Goal: Information Seeking & Learning: Find specific page/section

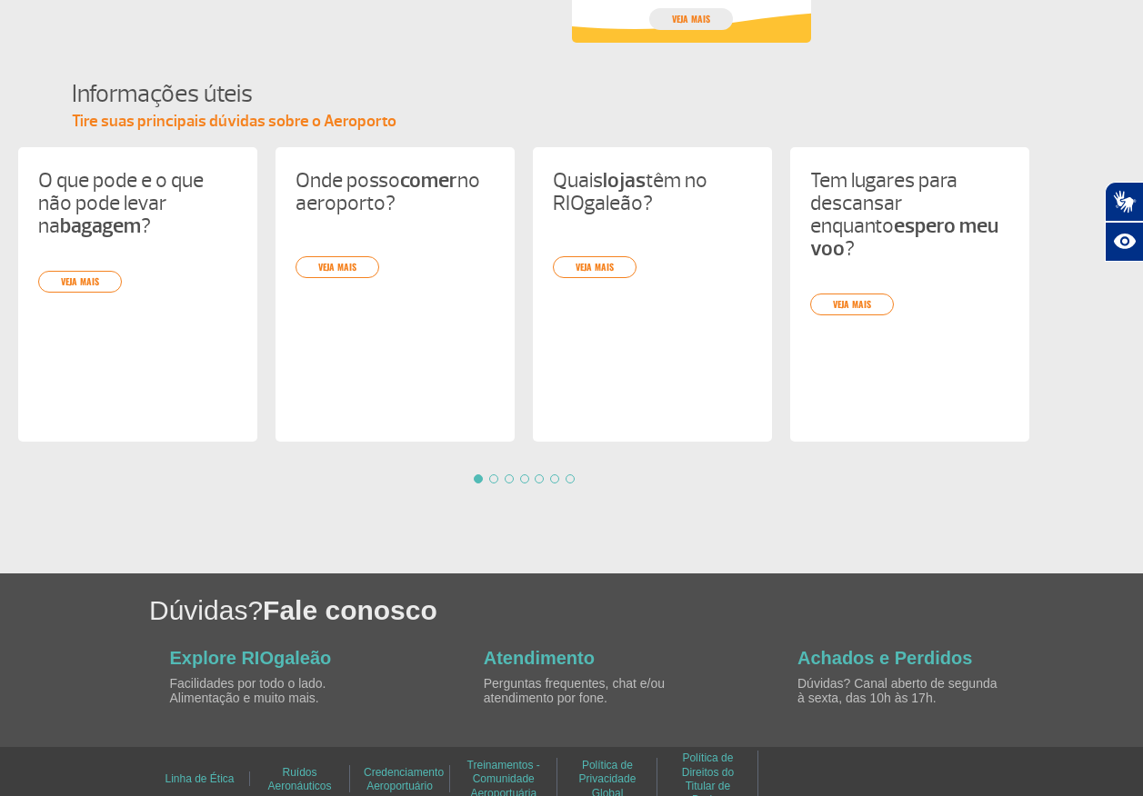
scroll to position [1727, 0]
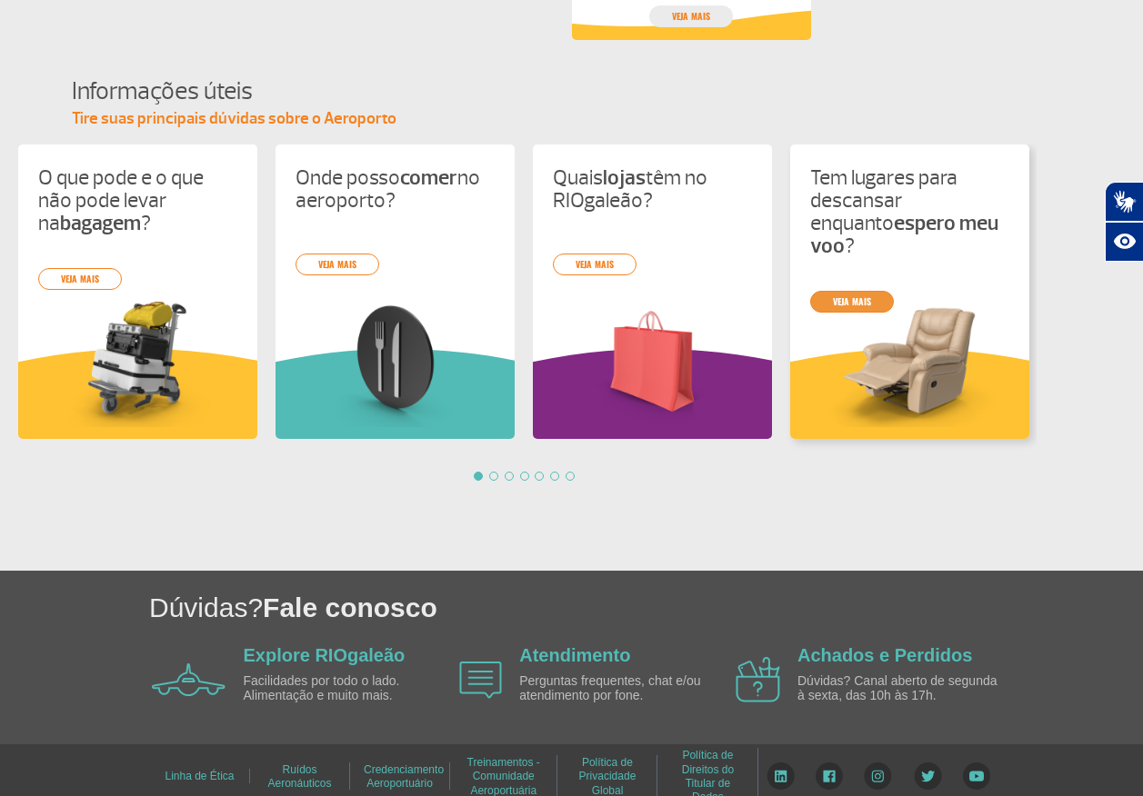
click at [864, 291] on link "veja mais" at bounding box center [852, 302] width 84 height 22
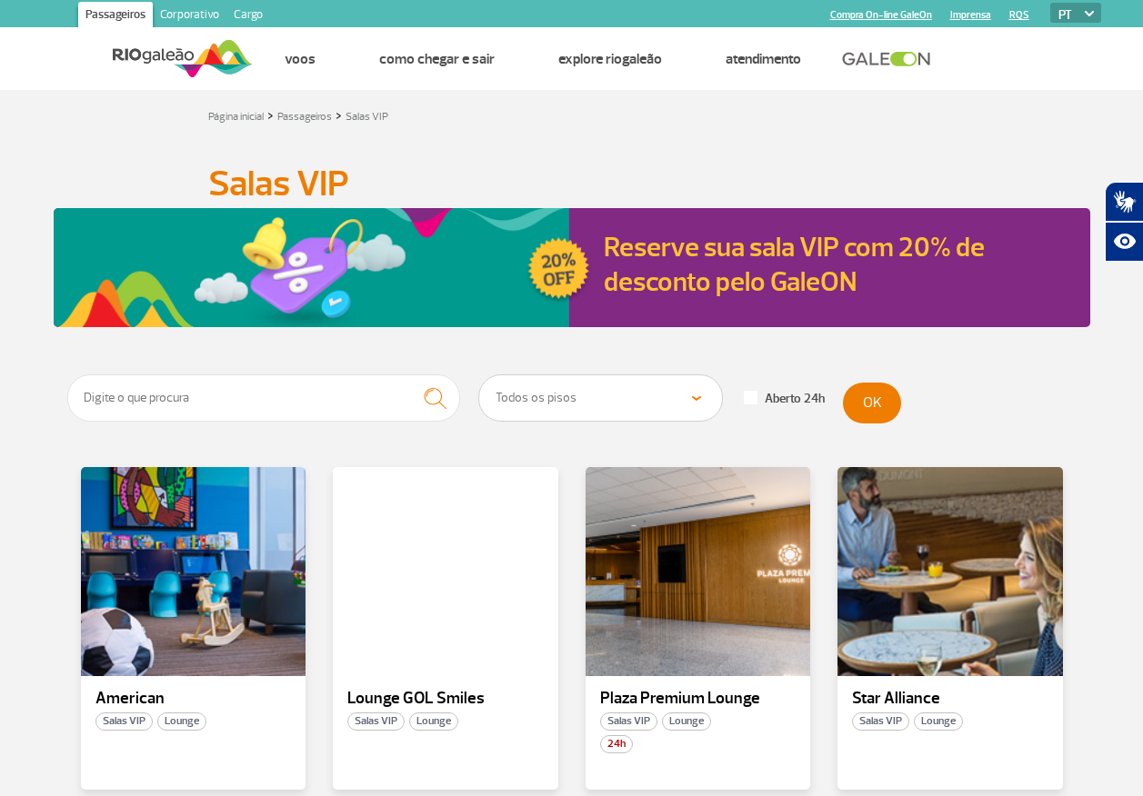
scroll to position [182, 0]
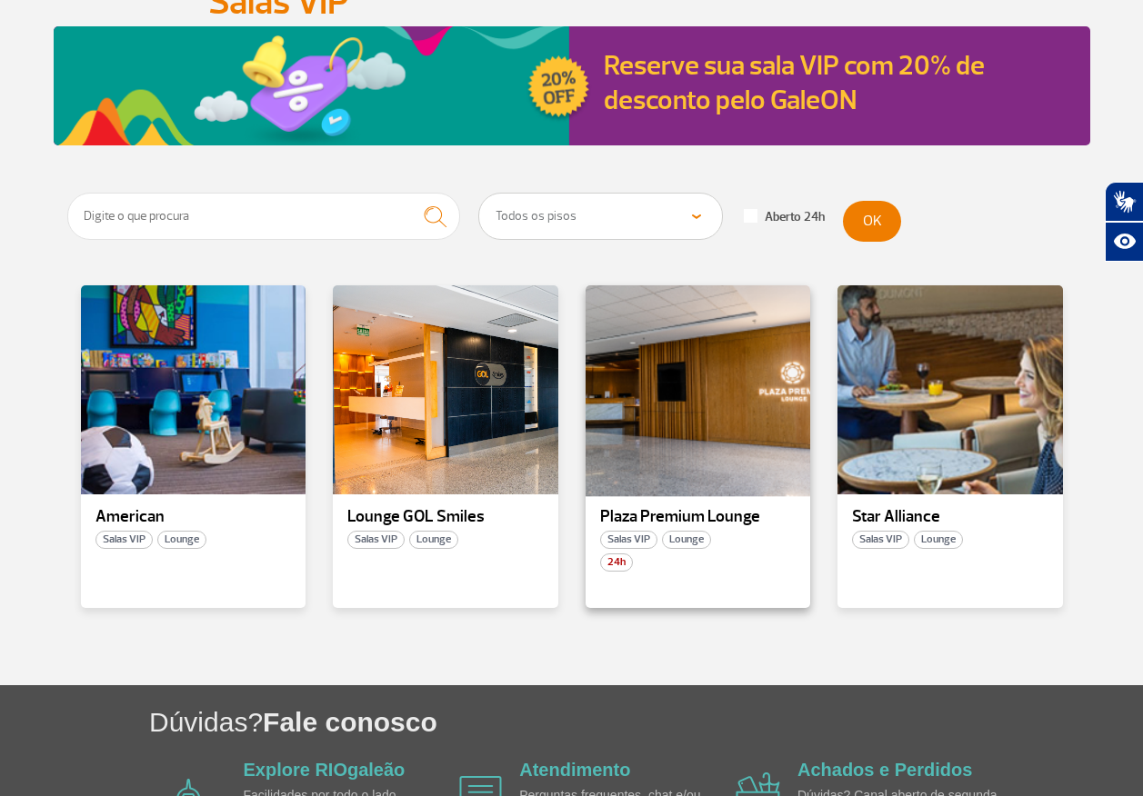
click at [700, 446] on div at bounding box center [697, 391] width 229 height 214
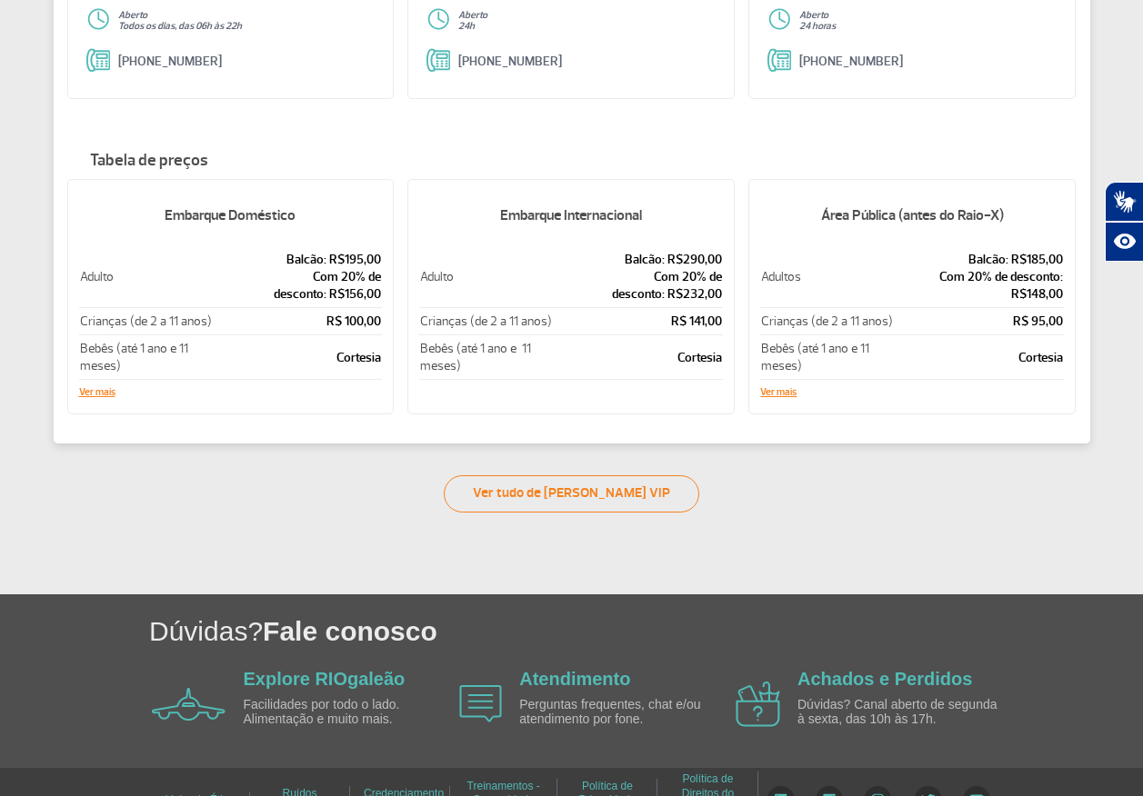
scroll to position [349, 0]
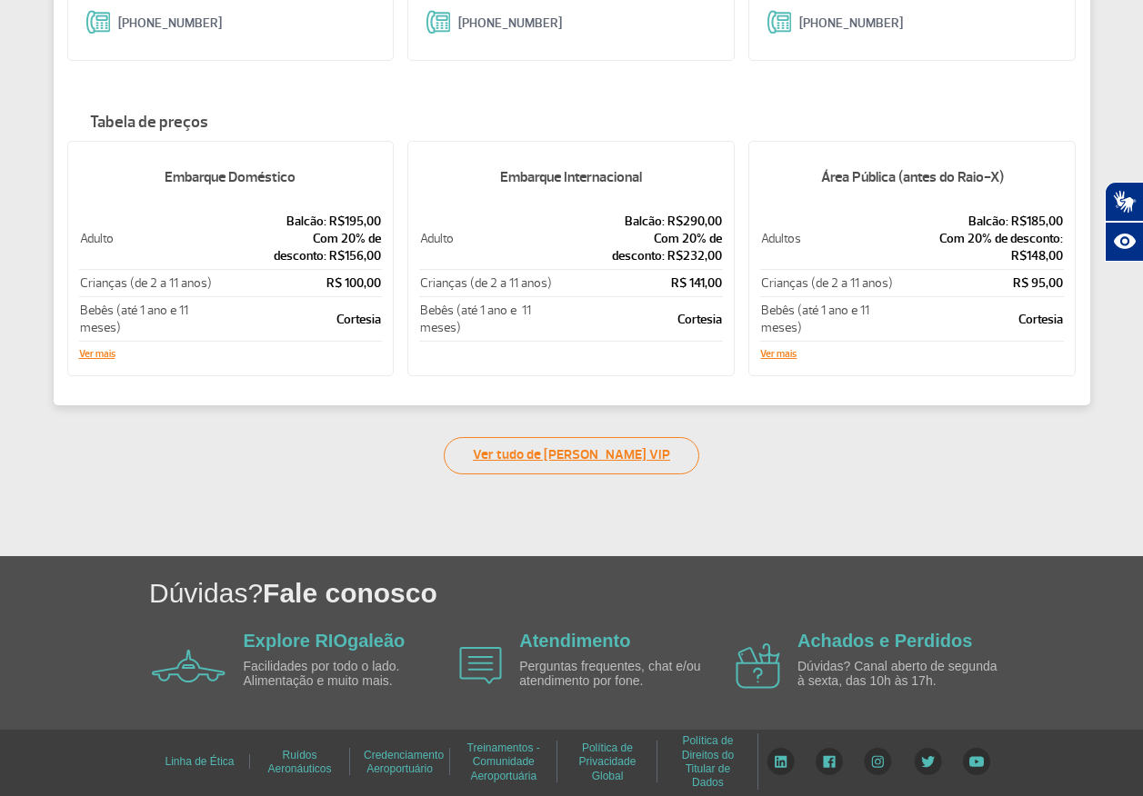
click at [594, 455] on link "Ver tudo de Salas VIP" at bounding box center [571, 455] width 255 height 37
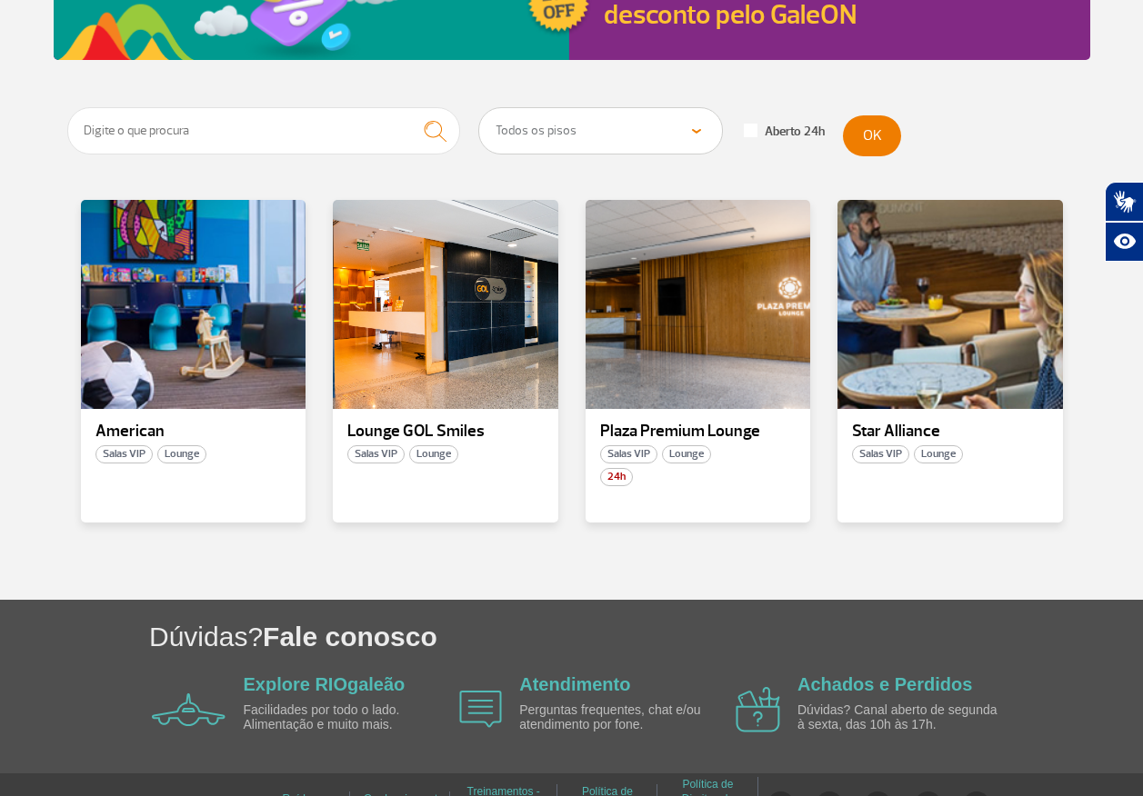
scroll to position [311, 0]
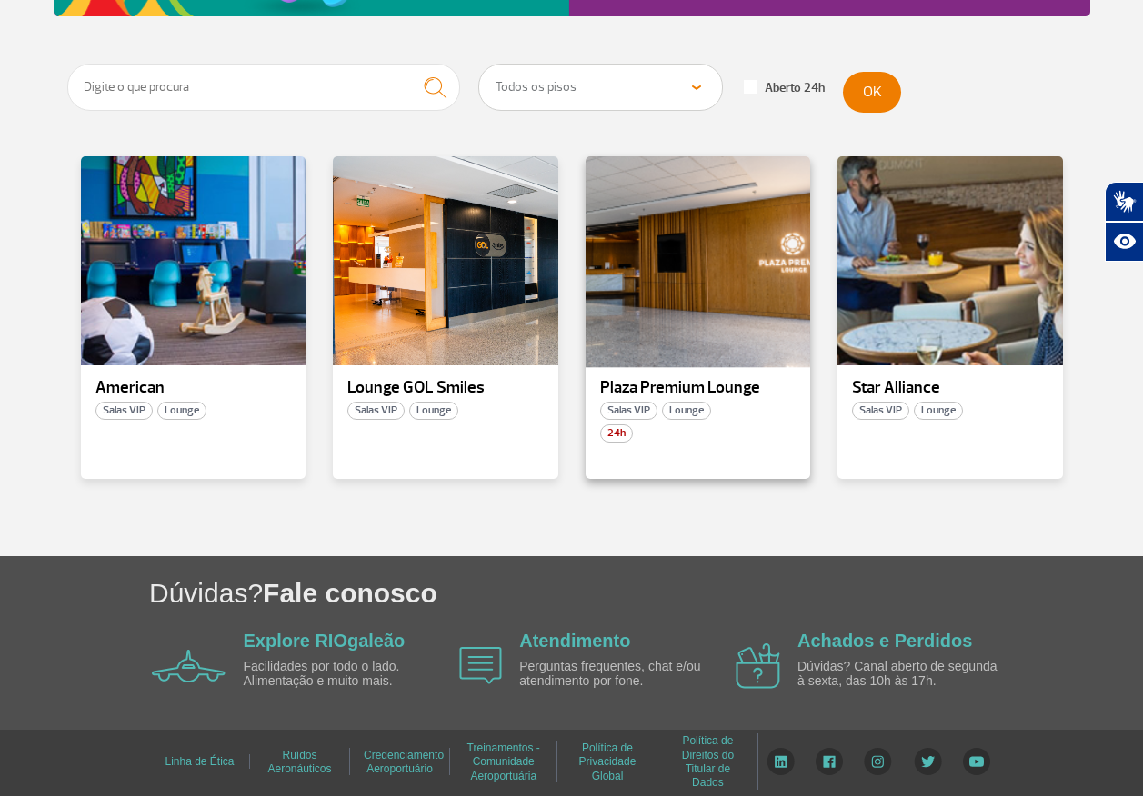
click at [707, 320] on div at bounding box center [697, 262] width 229 height 214
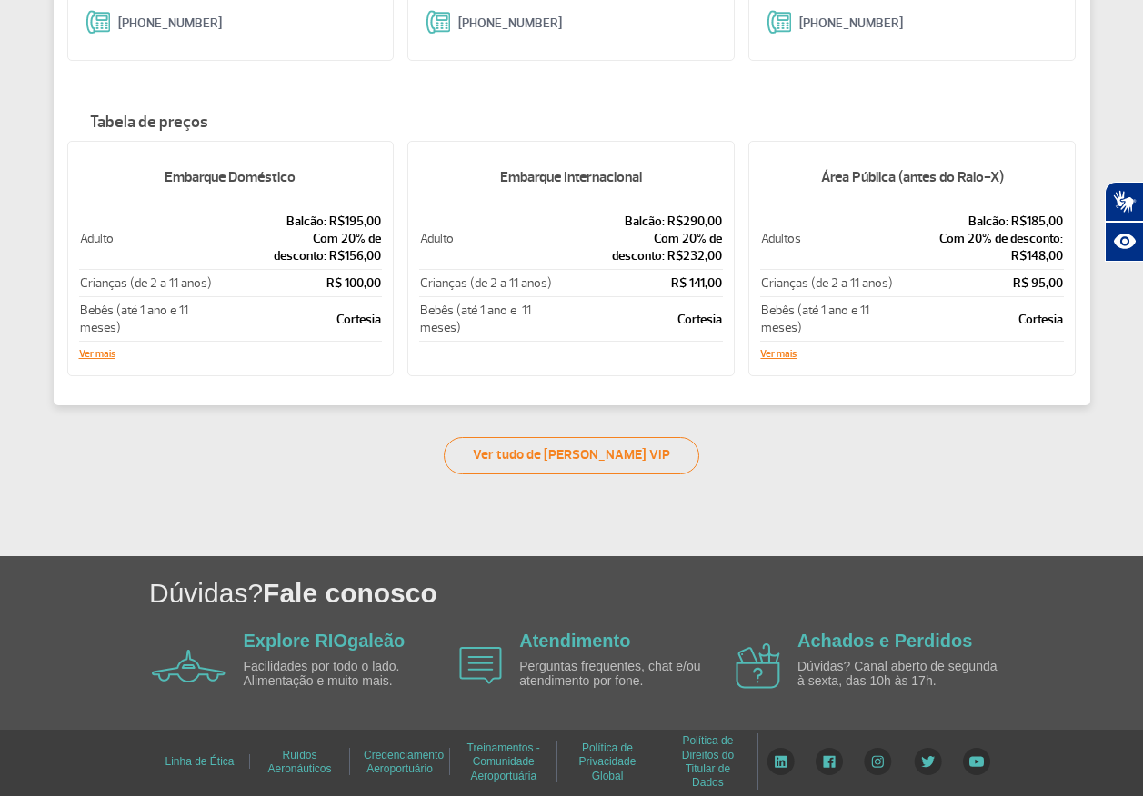
click at [99, 347] on div "Embarque Doméstico Adulto Balcão: R$195,00 Com 20% de desconto: R$156,00 Crianç…" at bounding box center [230, 258] width 327 height 235
click at [99, 352] on button "Ver mais" at bounding box center [97, 354] width 36 height 11
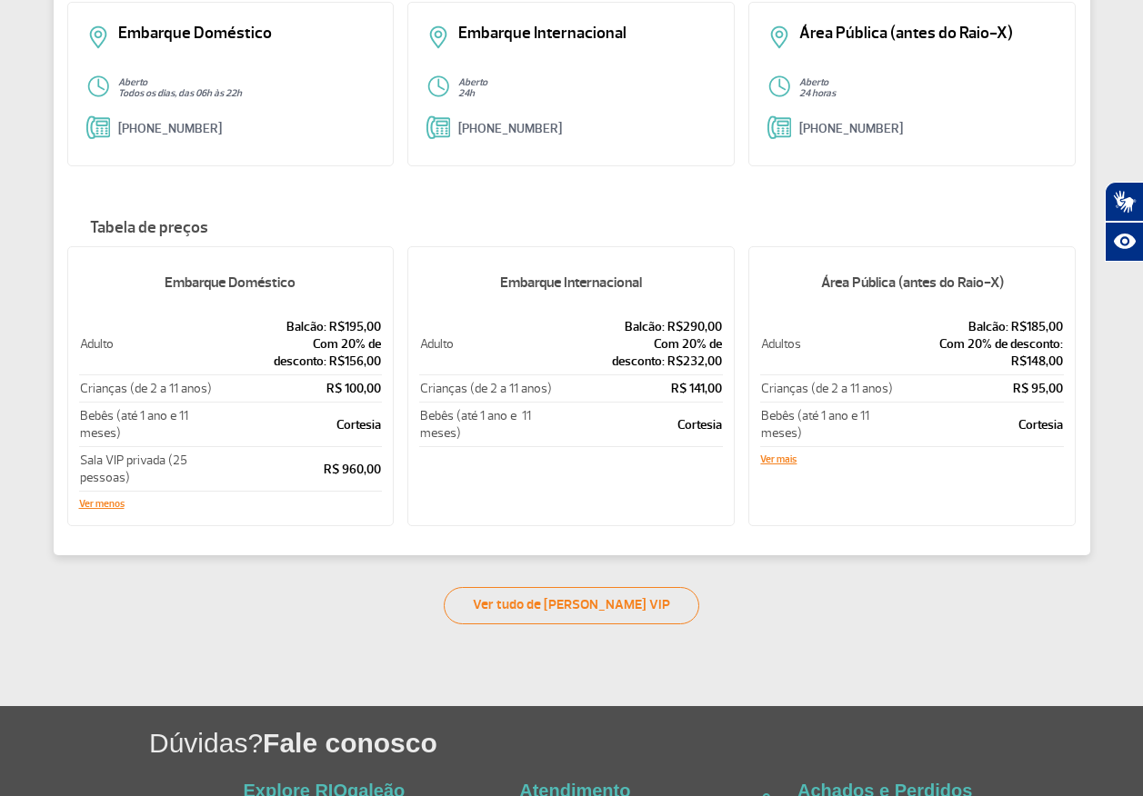
scroll to position [0, 0]
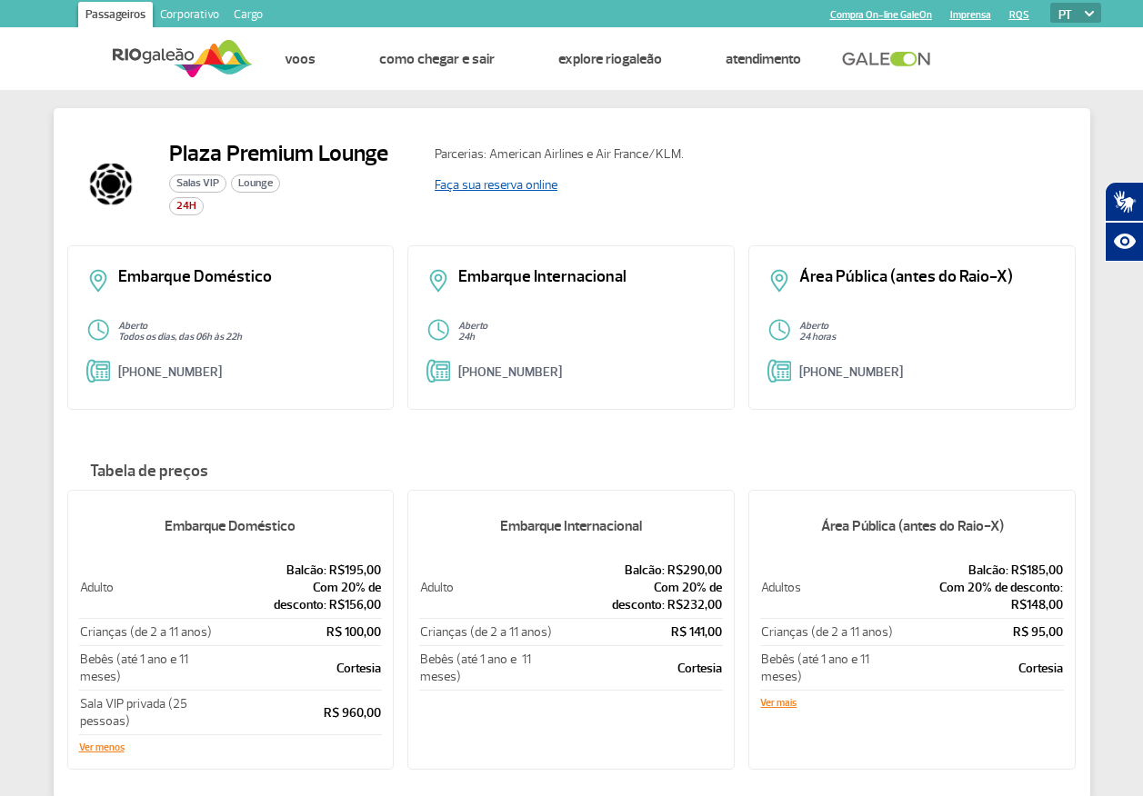
click at [495, 187] on link "Faça sua reserva online" at bounding box center [496, 184] width 123 height 15
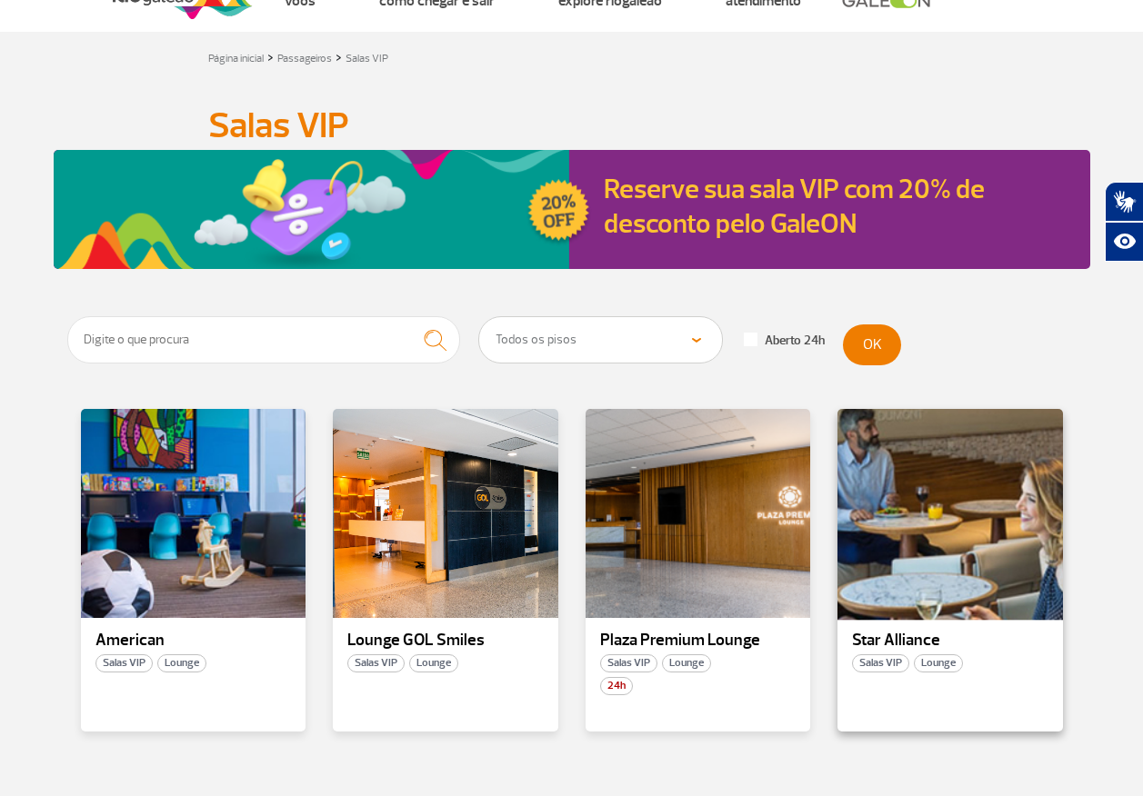
scroll to position [182, 0]
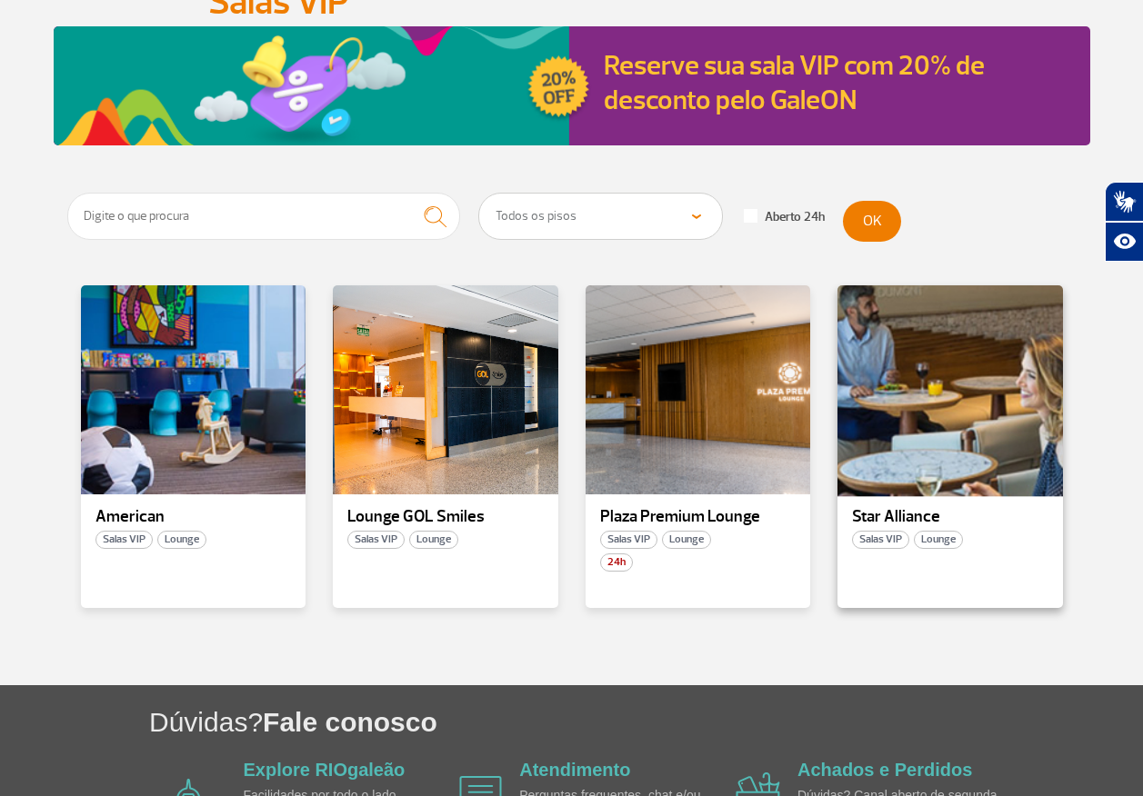
click at [898, 407] on div at bounding box center [949, 391] width 229 height 214
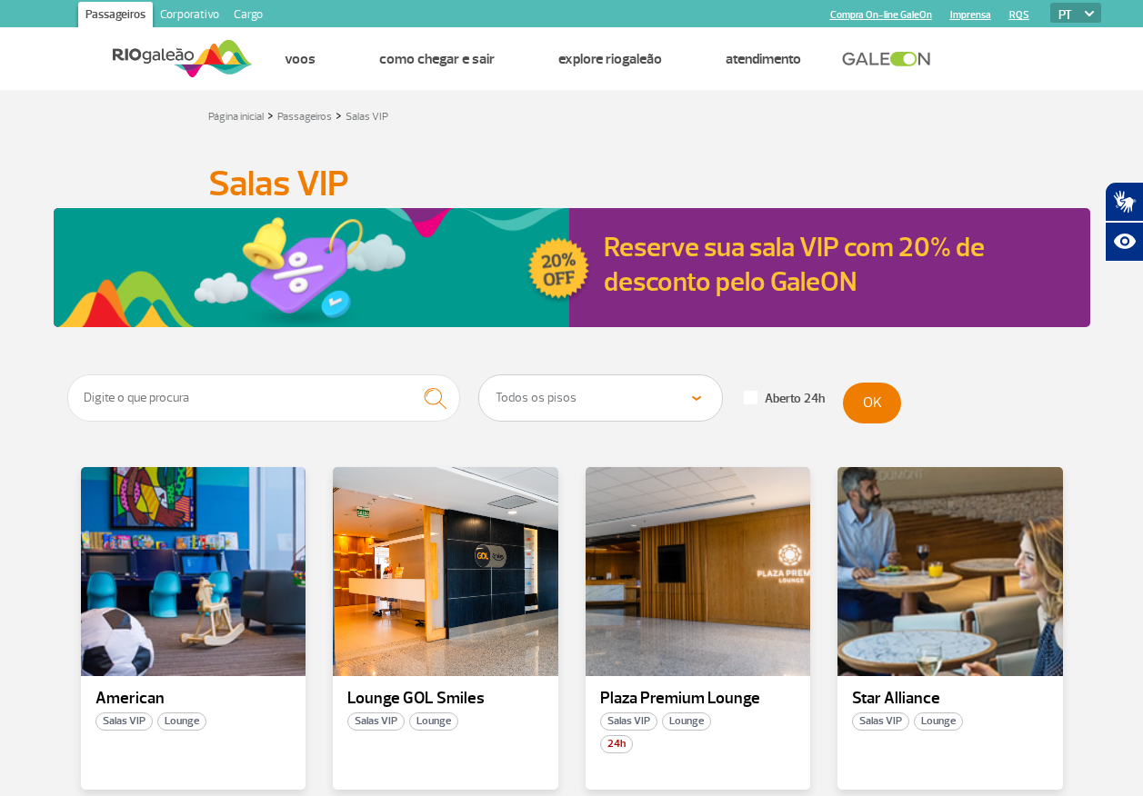
scroll to position [182, 0]
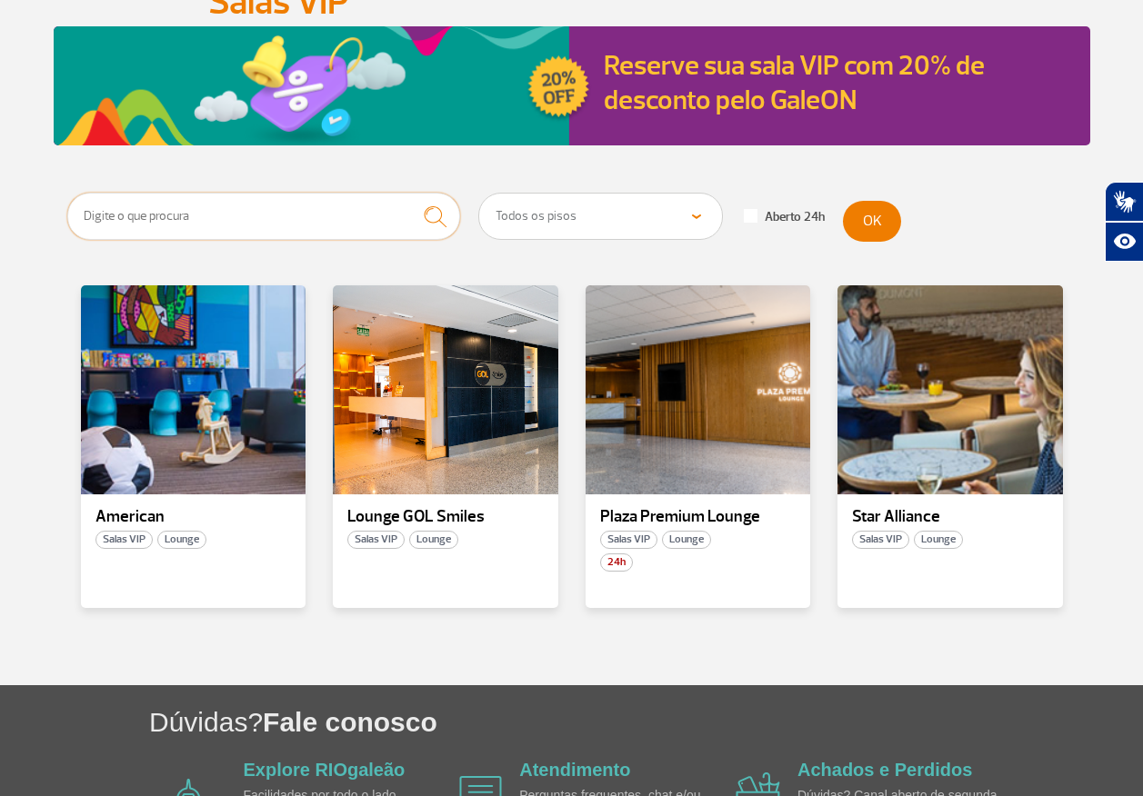
click at [225, 215] on input "text" at bounding box center [264, 216] width 394 height 47
type input "dormir"
click at [410, 193] on button "submit" at bounding box center [435, 217] width 50 height 48
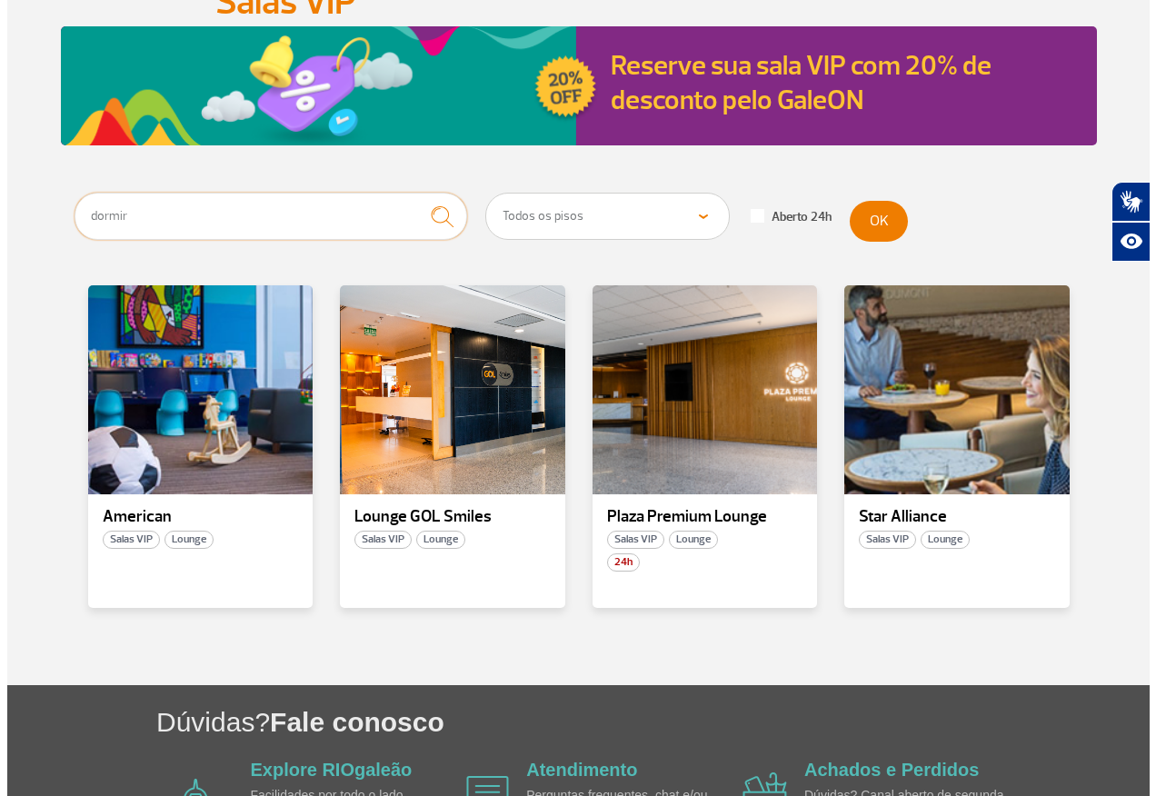
scroll to position [0, 0]
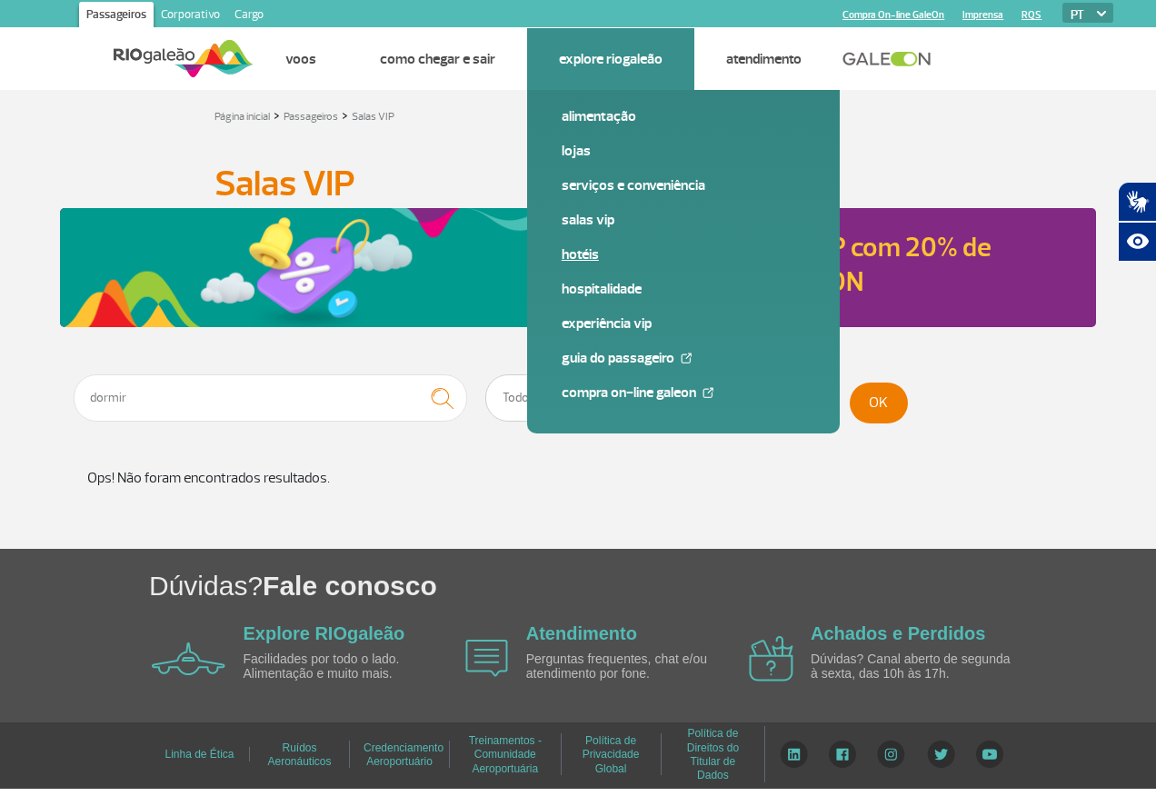
click at [585, 251] on link "Hotéis" at bounding box center [684, 255] width 244 height 20
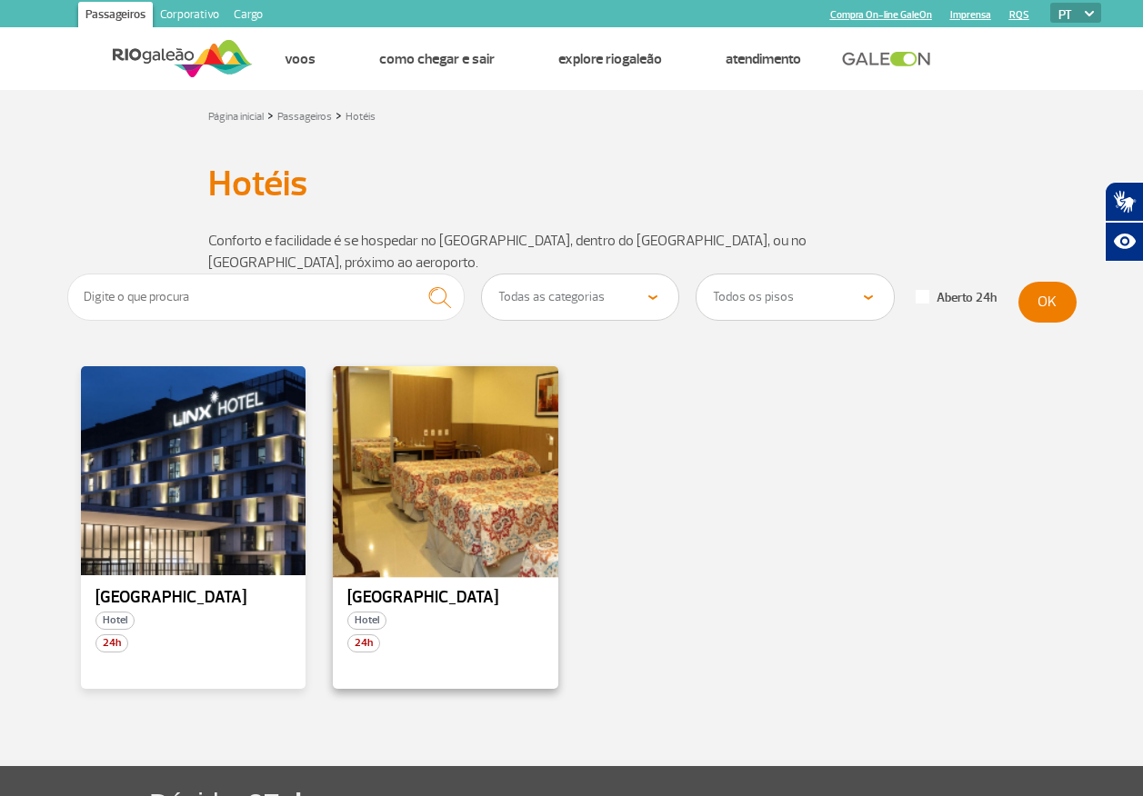
click at [460, 471] on div at bounding box center [445, 472] width 229 height 214
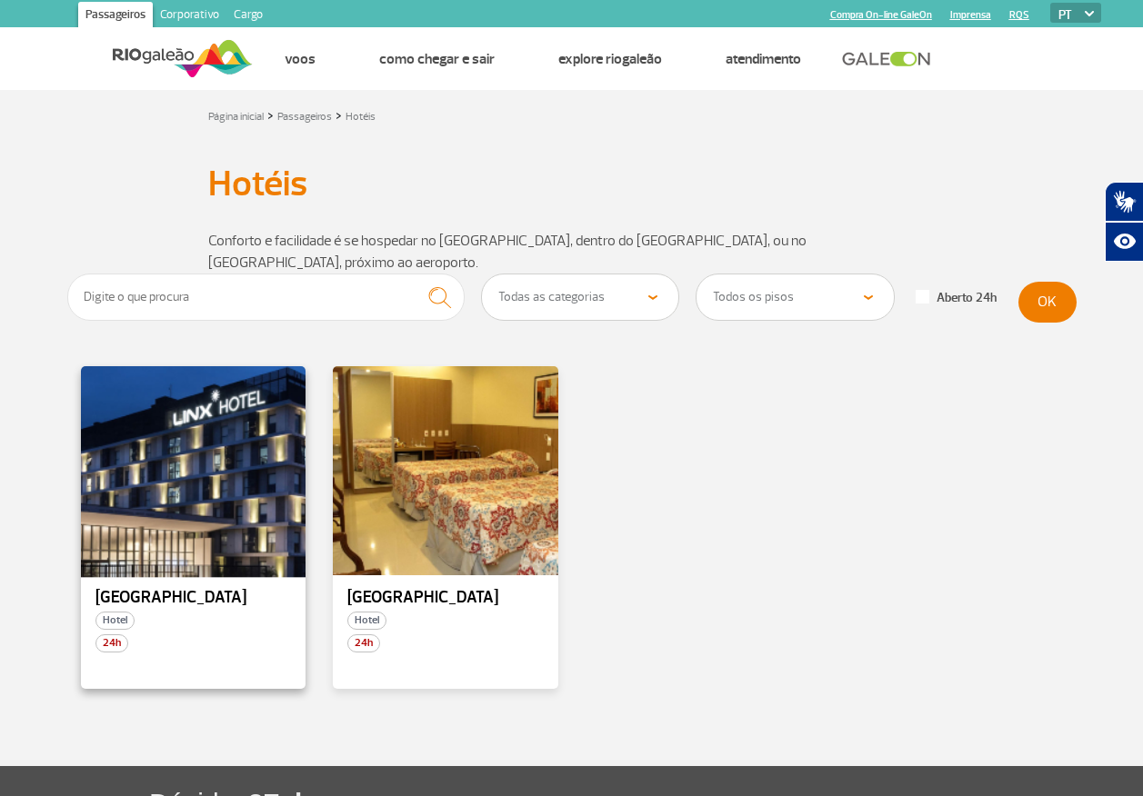
click at [199, 473] on div at bounding box center [192, 472] width 229 height 214
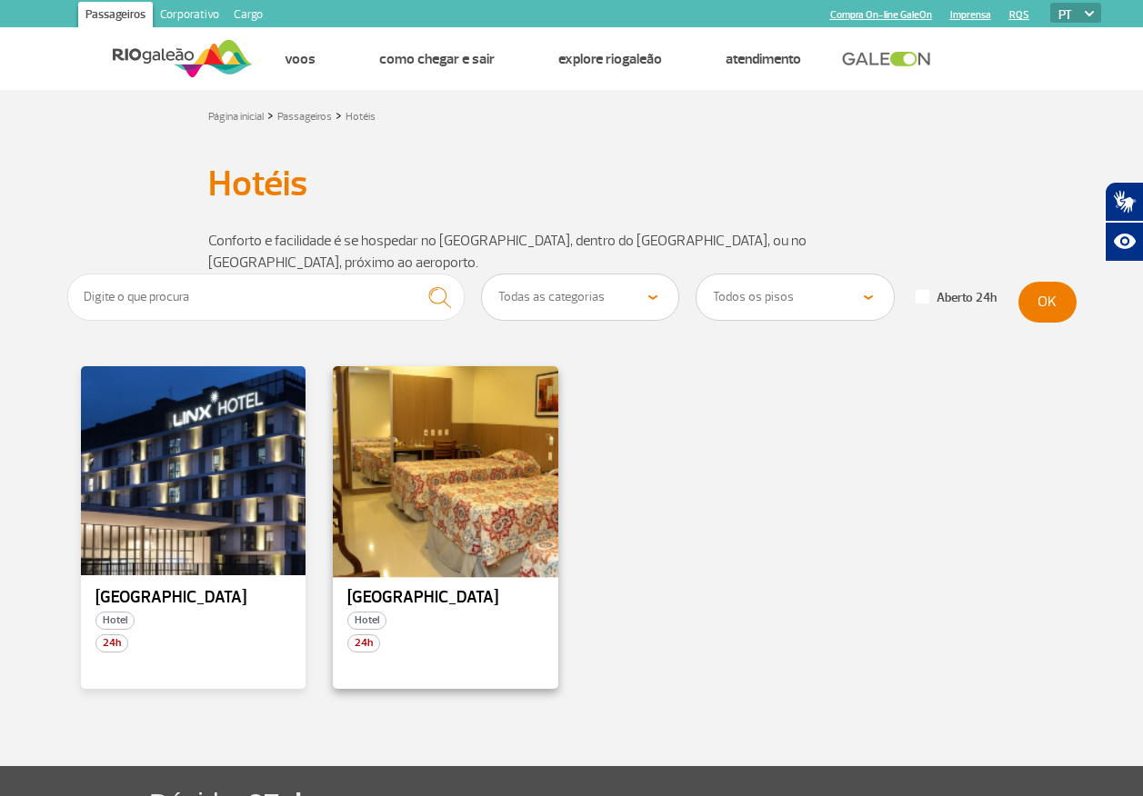
click at [465, 468] on div at bounding box center [445, 472] width 229 height 214
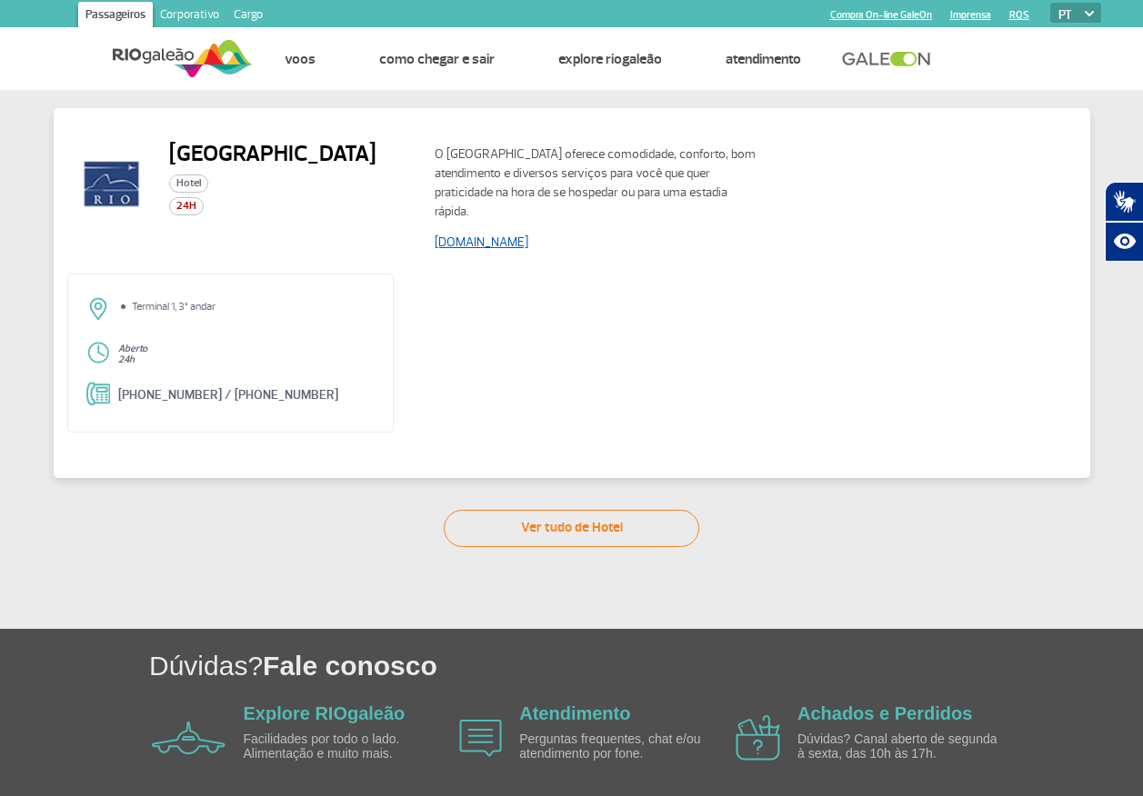
click at [505, 243] on link "www.rioaeroportohotel.com.br" at bounding box center [482, 242] width 94 height 15
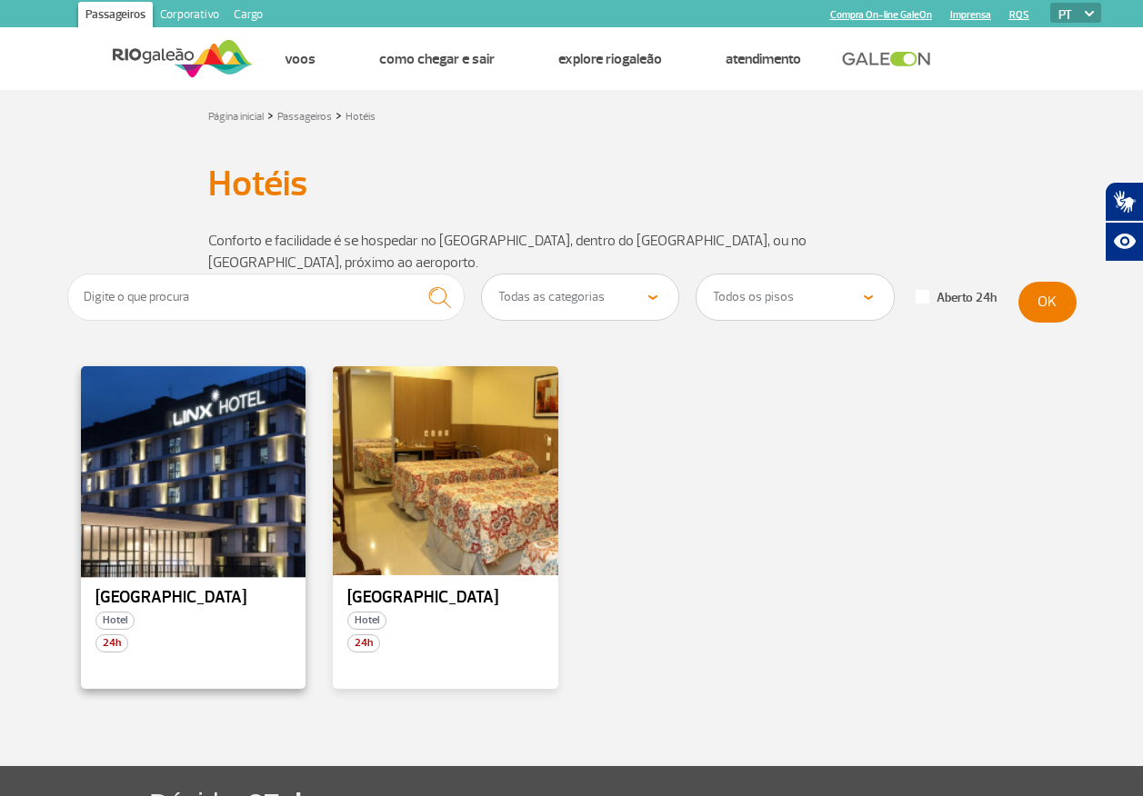
click at [198, 475] on div at bounding box center [192, 472] width 229 height 214
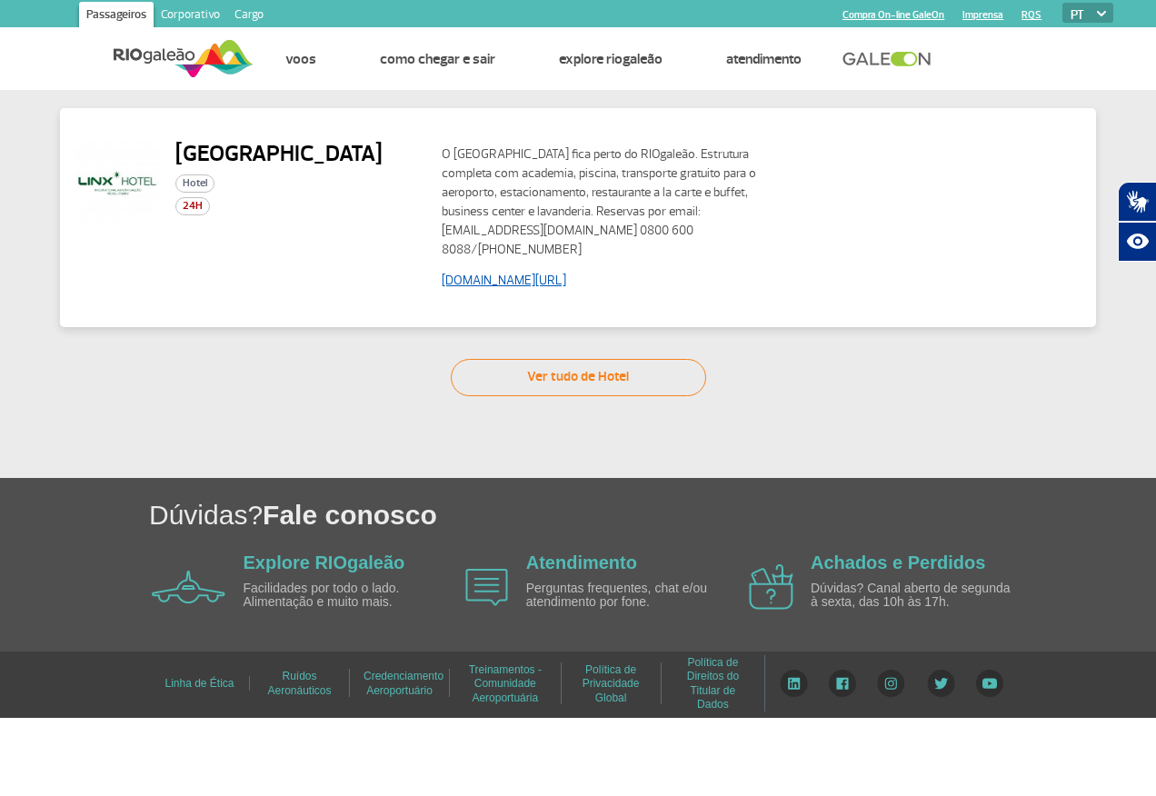
click at [497, 280] on link "www.linxhotels.com.br/linx-galeao" at bounding box center [504, 280] width 125 height 15
